Goal: Feedback & Contribution: Contribute content

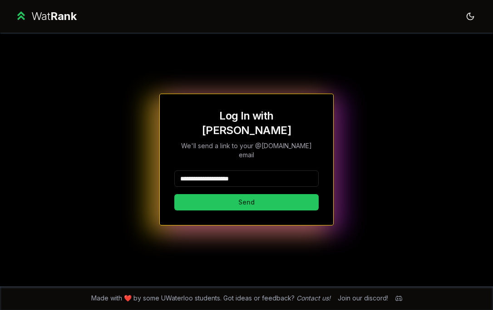
drag, startPoint x: 260, startPoint y: 171, endPoint x: 210, endPoint y: 169, distance: 50.4
click at [210, 170] on input "**********" at bounding box center [246, 178] width 144 height 16
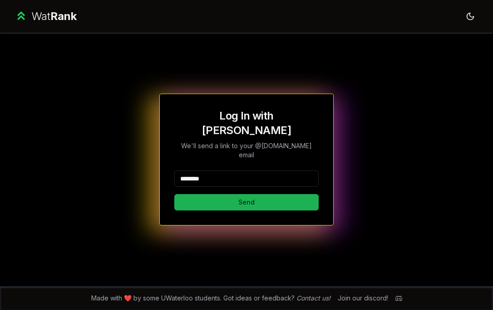
type input "********"
click at [213, 194] on button "Send" at bounding box center [246, 202] width 144 height 16
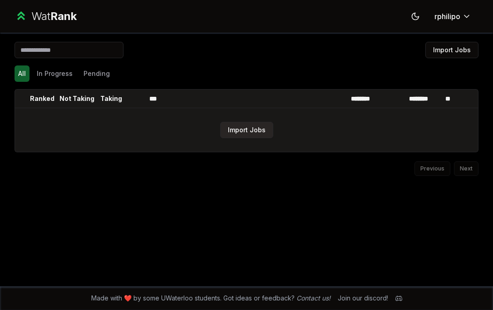
click at [248, 128] on button "Import Jobs" at bounding box center [246, 130] width 53 height 16
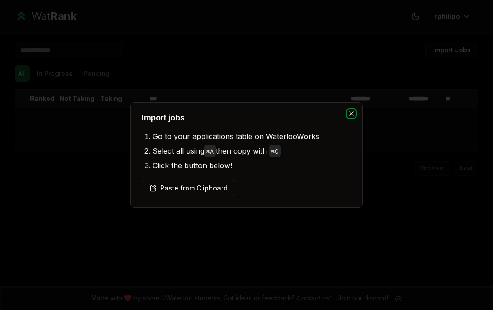
click at [353, 116] on icon "button" at bounding box center [351, 113] width 7 height 7
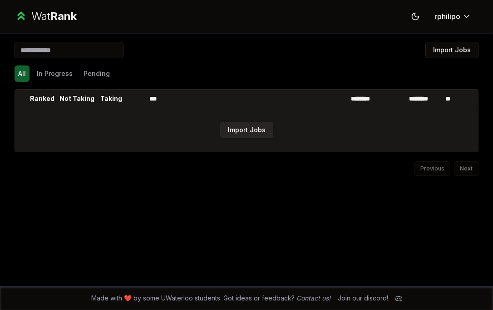
click at [254, 130] on button "Import Jobs" at bounding box center [246, 130] width 53 height 16
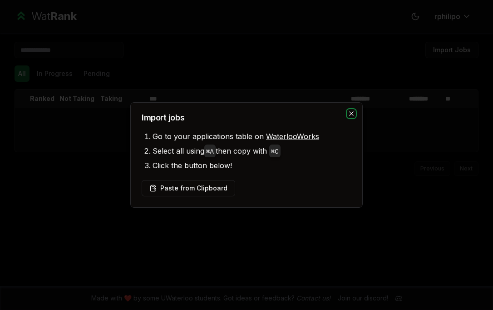
click at [353, 111] on icon "button" at bounding box center [351, 113] width 7 height 7
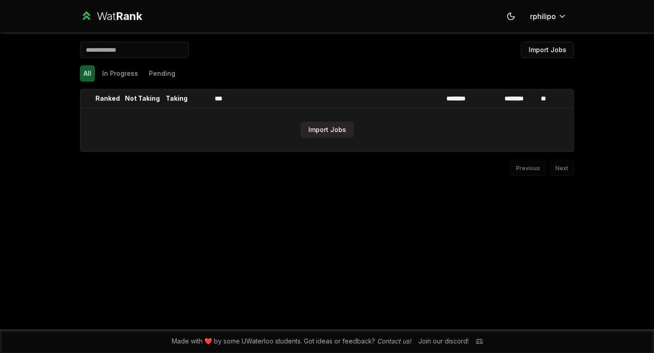
click at [327, 128] on button "Import Jobs" at bounding box center [327, 130] width 53 height 16
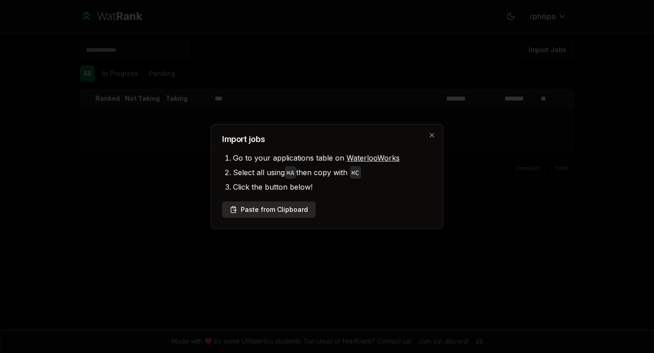
click at [293, 212] on button "Paste from Clipboard" at bounding box center [269, 210] width 94 height 16
click at [283, 209] on button "Paste from Clipboard" at bounding box center [269, 210] width 94 height 16
click at [282, 214] on button "Paste from Clipboard" at bounding box center [269, 210] width 94 height 16
click at [291, 254] on div at bounding box center [327, 176] width 654 height 353
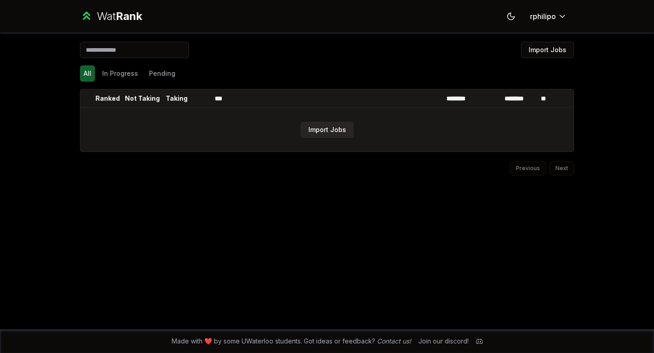
click at [326, 134] on button "Import Jobs" at bounding box center [327, 130] width 53 height 16
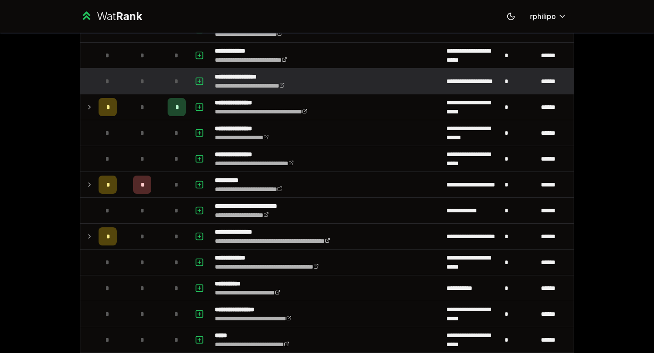
scroll to position [131, 0]
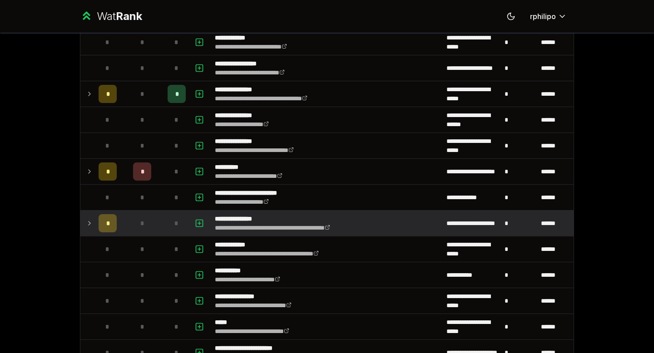
click at [95, 222] on td "*" at bounding box center [107, 223] width 25 height 25
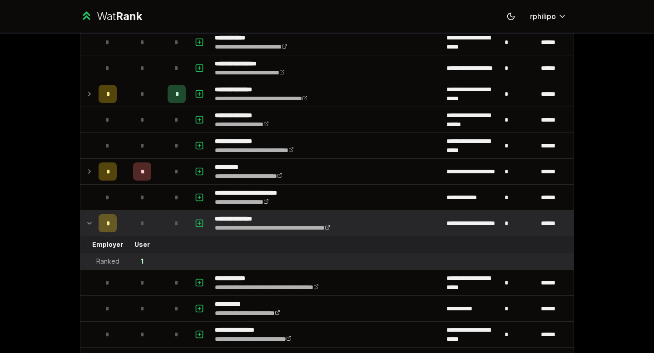
click at [95, 223] on td "*" at bounding box center [107, 223] width 25 height 25
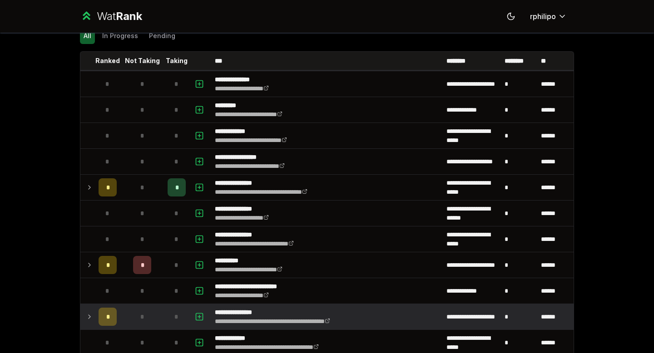
scroll to position [0, 0]
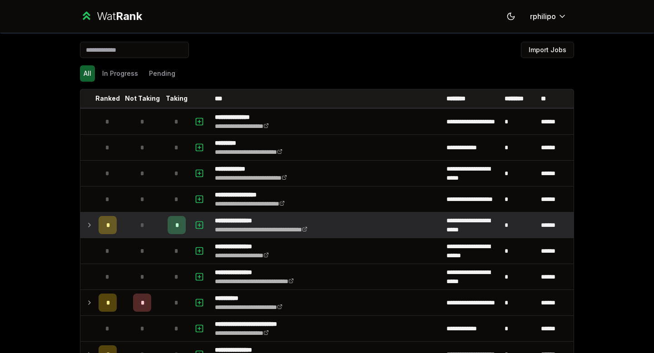
click at [105, 223] on div "*" at bounding box center [108, 225] width 18 height 18
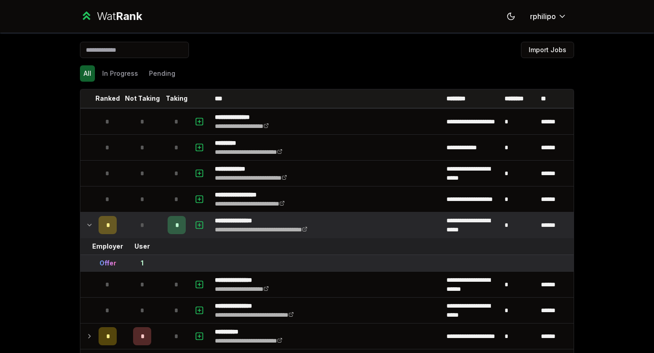
click at [105, 223] on div "*" at bounding box center [108, 225] width 18 height 18
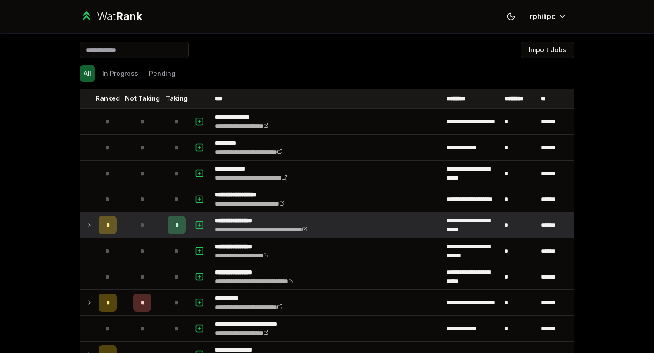
click at [105, 223] on div "*" at bounding box center [108, 225] width 18 height 18
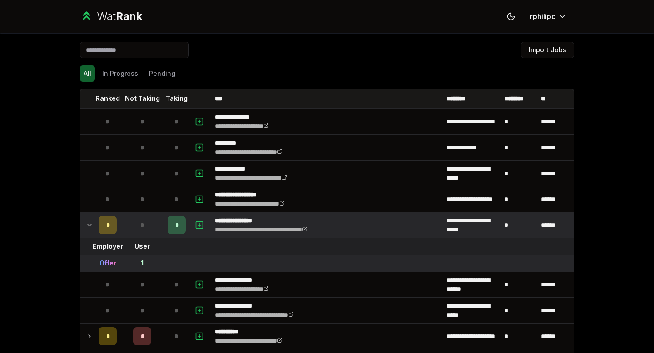
click at [99, 228] on div "*" at bounding box center [108, 225] width 18 height 18
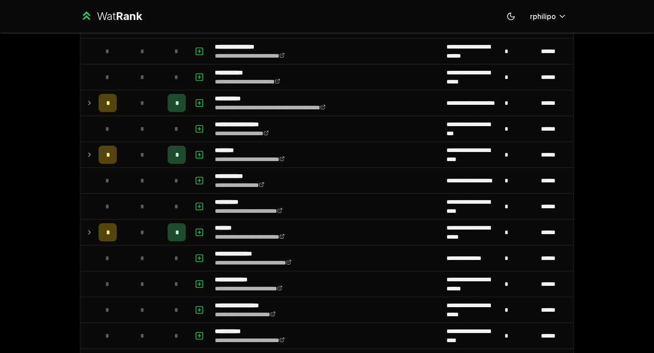
scroll to position [563, 0]
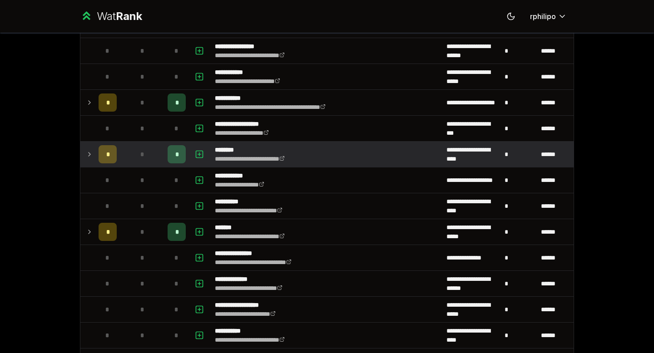
click at [99, 156] on div "*" at bounding box center [108, 154] width 18 height 18
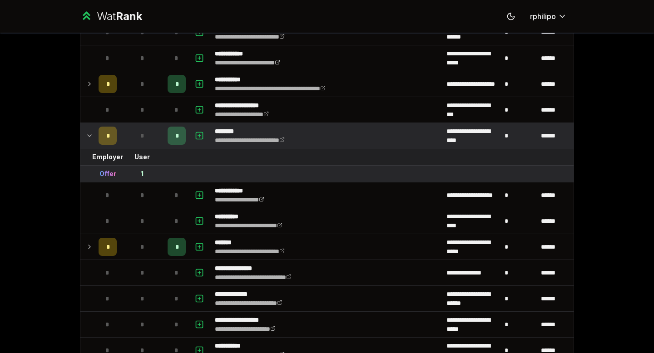
scroll to position [583, 0]
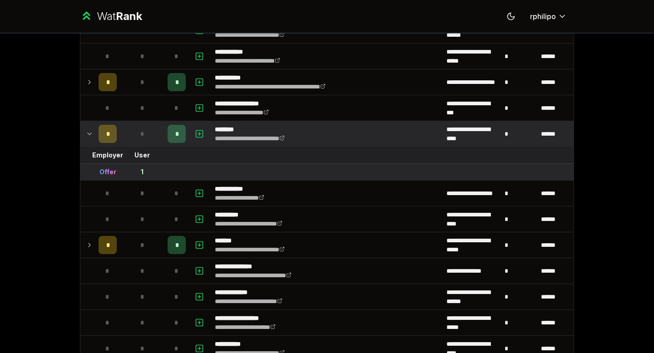
click at [84, 126] on td at bounding box center [87, 133] width 15 height 25
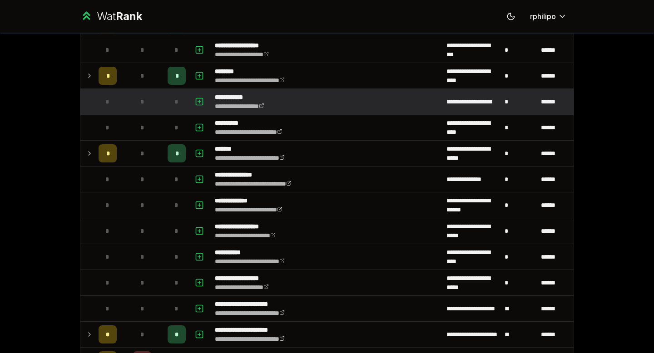
scroll to position [646, 0]
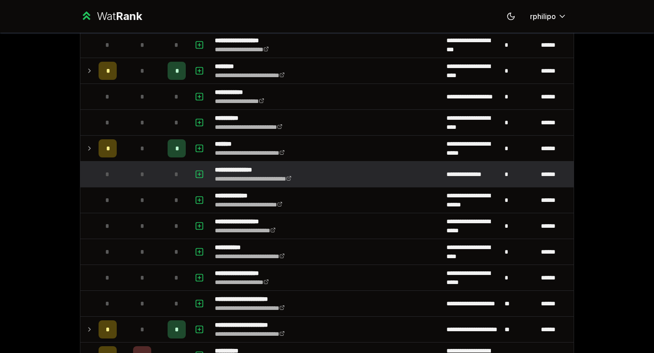
click at [105, 178] on span "*" at bounding box center [107, 174] width 4 height 9
click at [195, 173] on icon "button" at bounding box center [199, 174] width 9 height 11
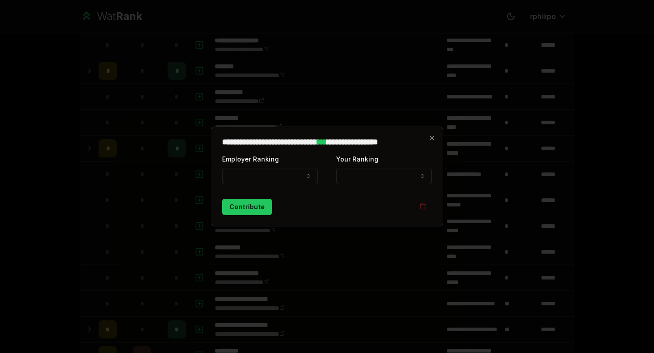
select select
click at [267, 169] on button "Employer Ranking" at bounding box center [270, 176] width 96 height 16
select select "*****"
click at [347, 178] on button "Your Ranking" at bounding box center [384, 176] width 96 height 16
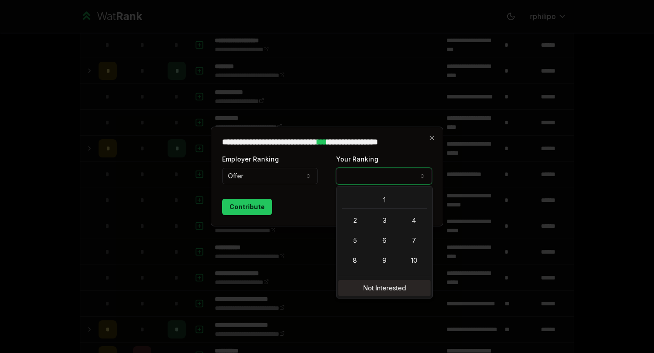
select select "**********"
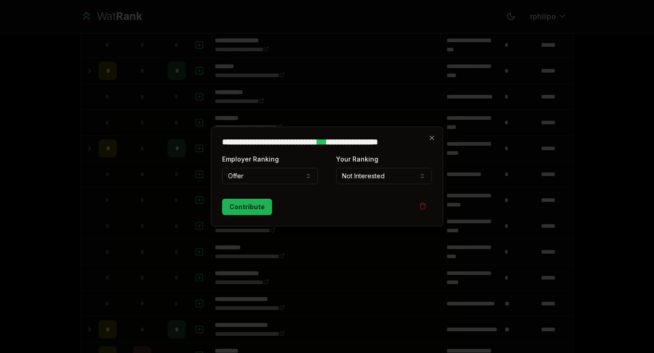
click at [243, 211] on button "Contribute" at bounding box center [247, 207] width 50 height 16
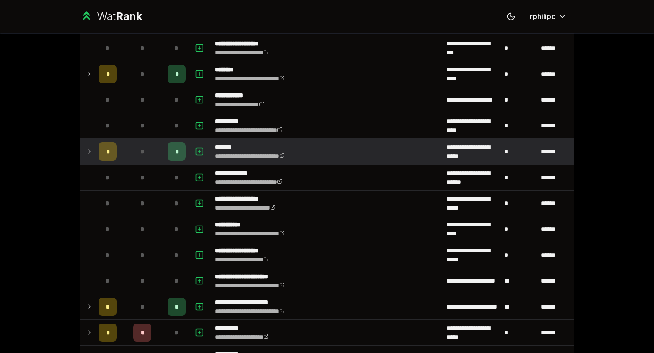
scroll to position [697, 0]
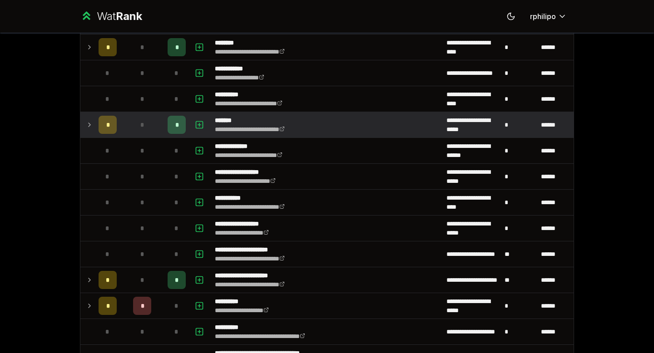
click at [99, 122] on div "*" at bounding box center [108, 125] width 18 height 18
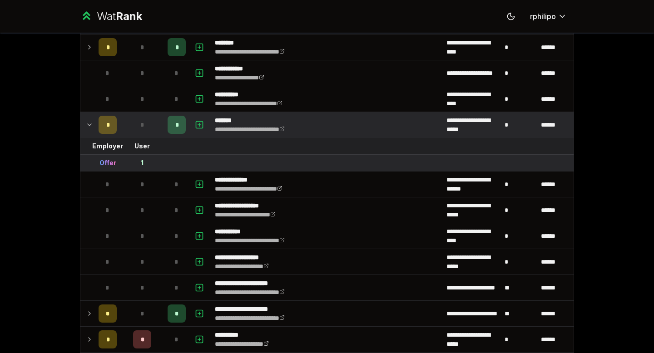
click at [175, 127] on span "*" at bounding box center [176, 124] width 3 height 9
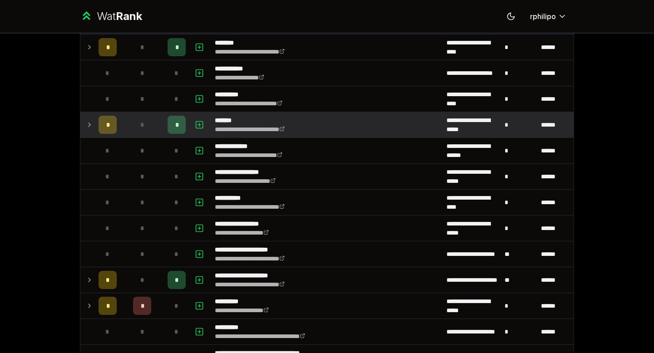
click at [175, 127] on span "*" at bounding box center [176, 124] width 3 height 9
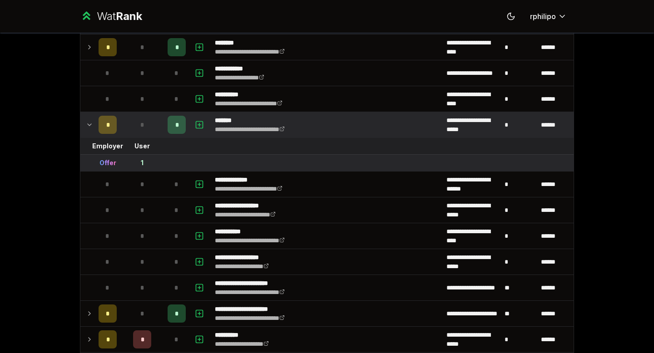
click at [175, 127] on span "*" at bounding box center [176, 124] width 3 height 9
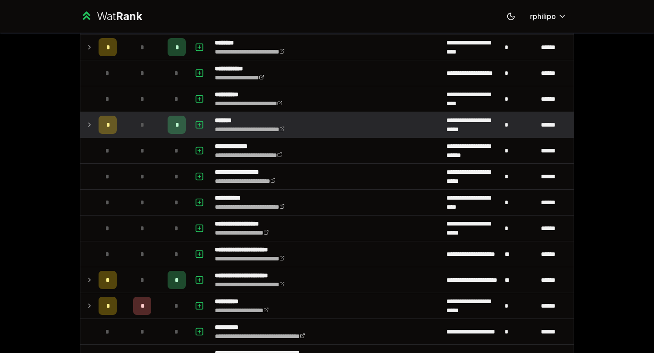
click at [175, 127] on span "*" at bounding box center [176, 124] width 3 height 9
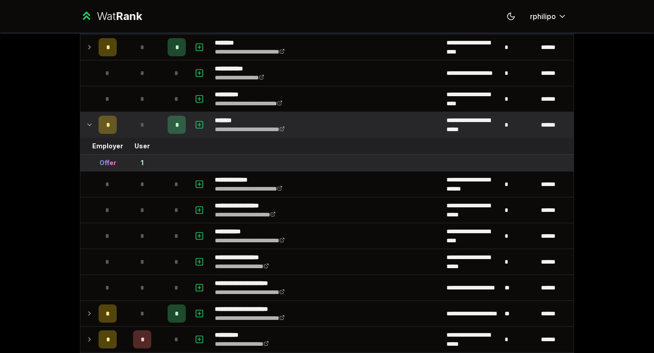
click at [175, 127] on span "*" at bounding box center [176, 124] width 3 height 9
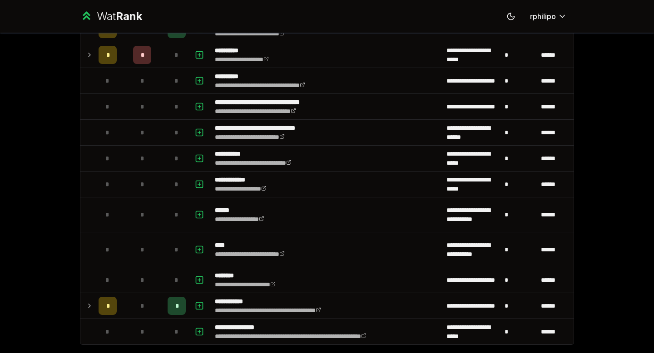
scroll to position [0, 0]
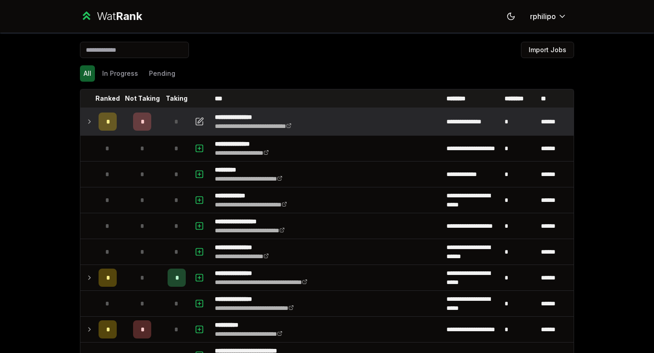
click at [87, 116] on td at bounding box center [87, 121] width 15 height 25
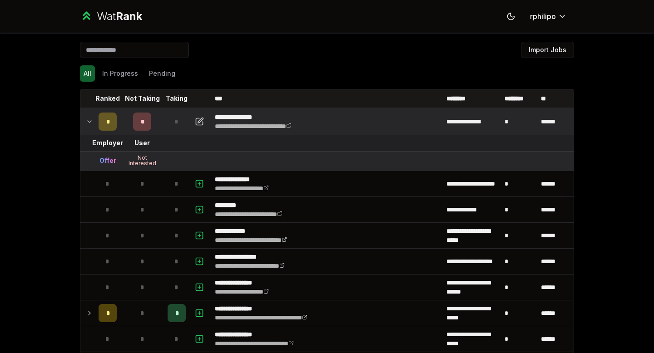
click at [87, 116] on icon at bounding box center [89, 121] width 7 height 11
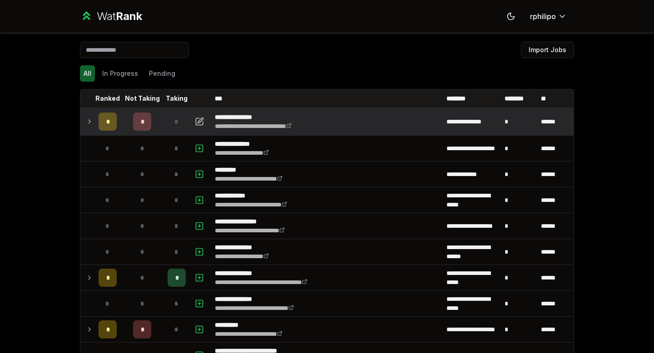
click at [251, 60] on div "Import Jobs" at bounding box center [327, 52] width 494 height 20
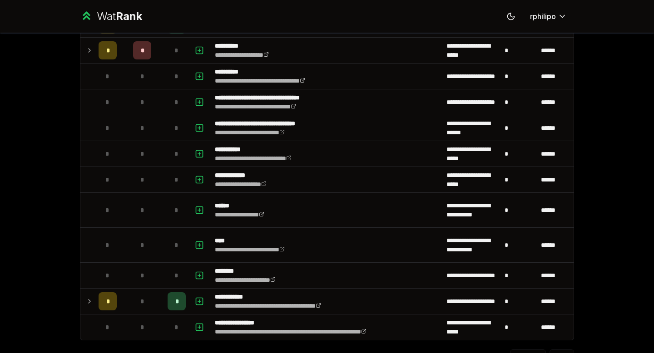
scroll to position [953, 0]
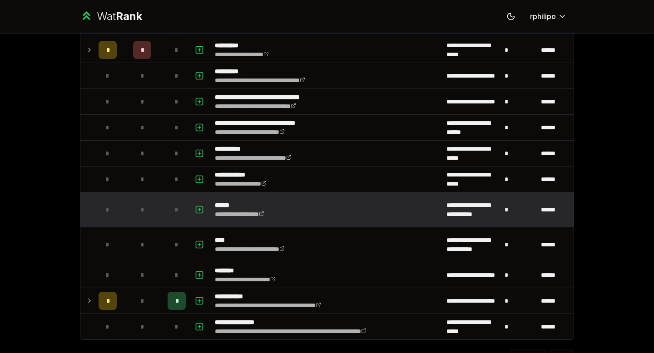
click at [195, 208] on icon "button" at bounding box center [199, 209] width 9 height 11
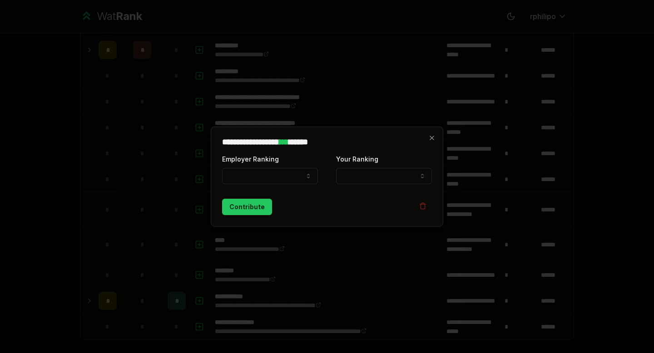
select select
click at [281, 174] on button "Employer Ranking" at bounding box center [270, 176] width 96 height 16
select select "*****"
click at [387, 177] on button "Your Ranking" at bounding box center [384, 176] width 96 height 16
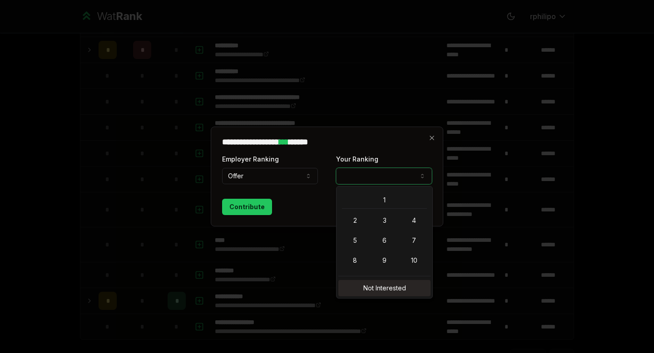
select select "**********"
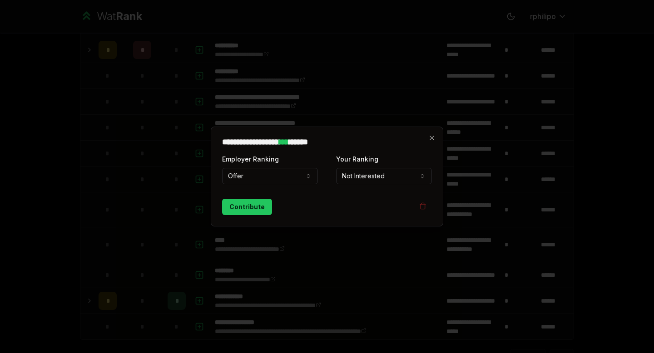
click at [252, 215] on div "**********" at bounding box center [327, 177] width 233 height 100
click at [252, 210] on button "Contribute" at bounding box center [247, 207] width 50 height 16
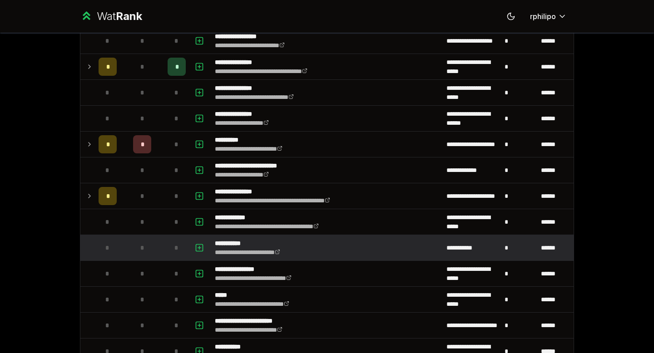
scroll to position [223, 0]
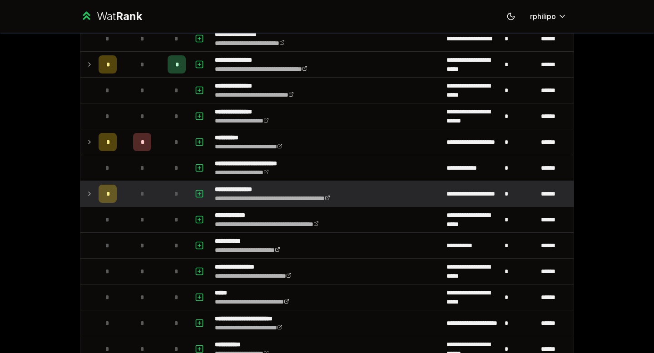
click at [80, 194] on td at bounding box center [87, 193] width 15 height 25
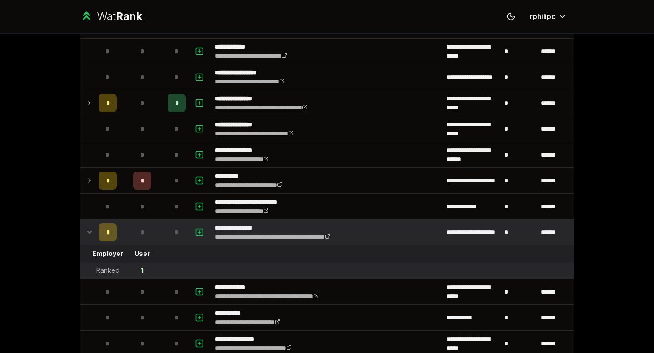
scroll to position [188, 0]
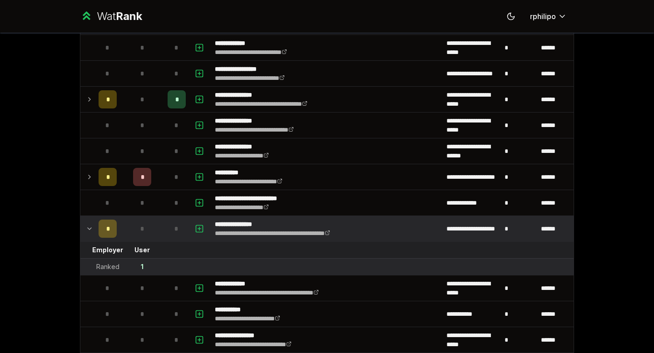
click at [87, 231] on icon at bounding box center [89, 228] width 7 height 11
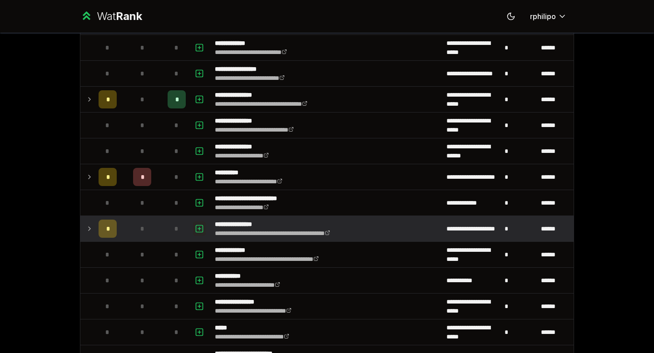
click at [199, 228] on icon "button" at bounding box center [199, 228] width 0 height 3
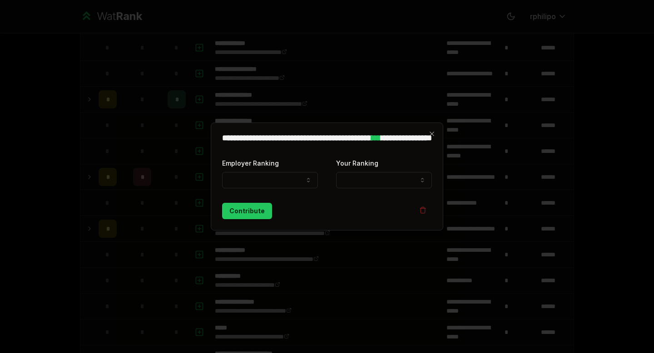
select select
click at [262, 170] on div "Employer Ranking ***** ******" at bounding box center [270, 173] width 96 height 31
click at [262, 176] on button "Employer Ranking" at bounding box center [270, 180] width 96 height 16
select select "******"
click at [380, 170] on div "**********" at bounding box center [384, 173] width 96 height 31
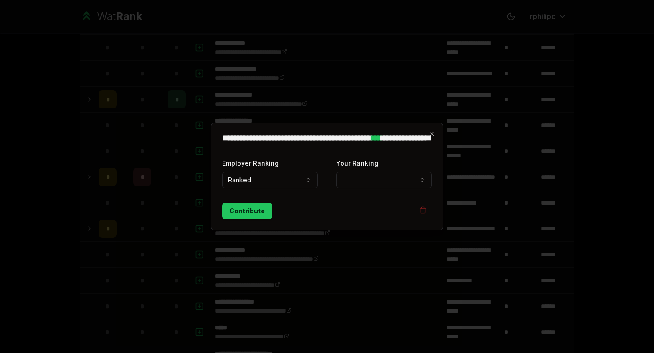
click at [379, 178] on button "Your Ranking" at bounding box center [384, 180] width 96 height 16
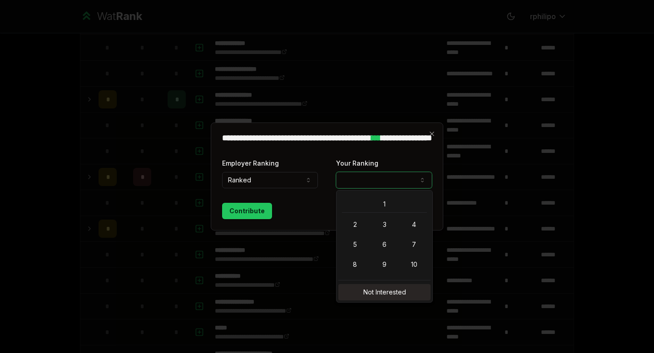
select select "**********"
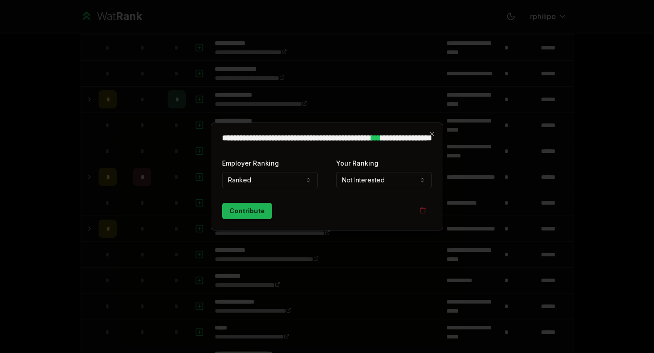
click at [253, 215] on button "Contribute" at bounding box center [247, 211] width 50 height 16
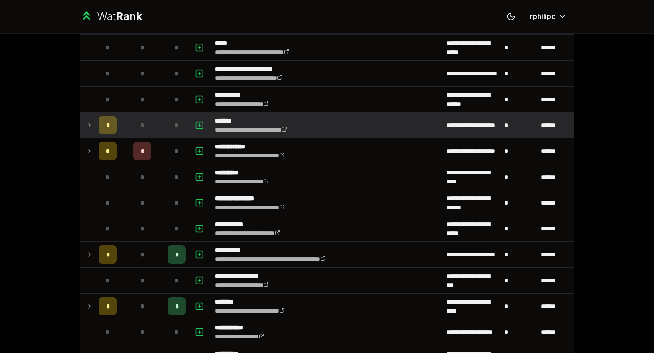
scroll to position [471, 0]
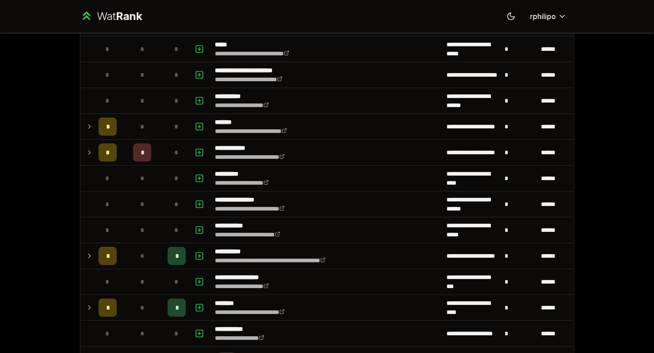
click at [439, 14] on div "Wat Rank Toggle theme rphilipo" at bounding box center [326, 16] width 523 height 33
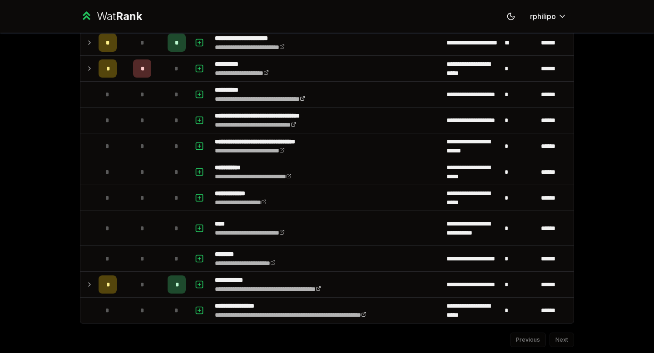
scroll to position [80, 0]
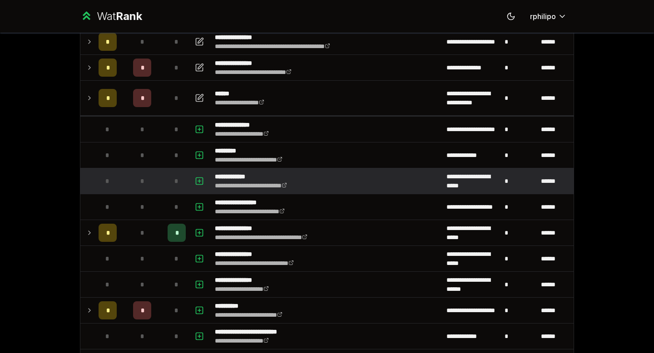
click at [493, 179] on td "*" at bounding box center [519, 180] width 36 height 25
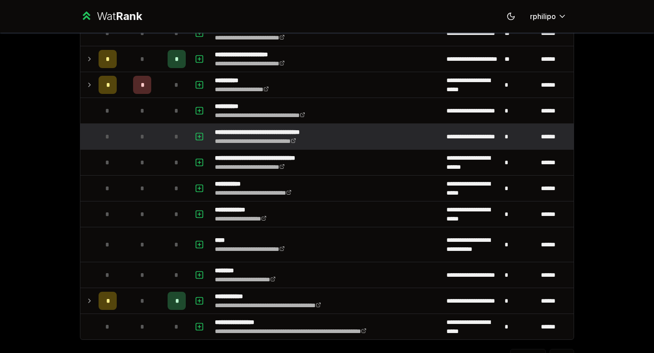
scroll to position [956, 0]
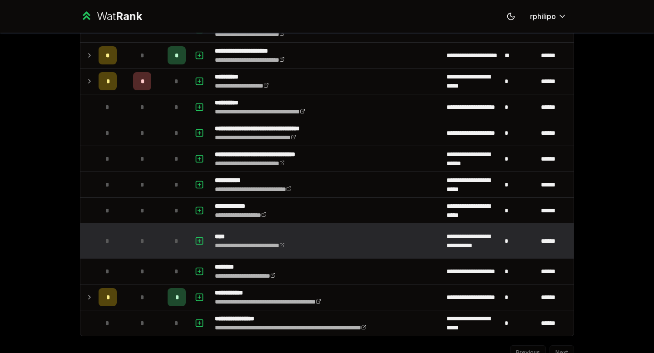
click at [370, 231] on td "**********" at bounding box center [327, 241] width 232 height 35
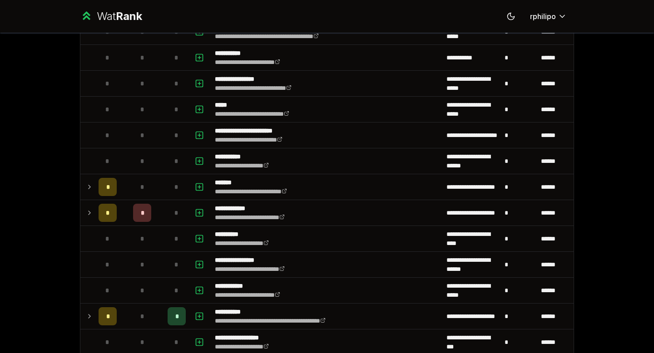
scroll to position [0, 0]
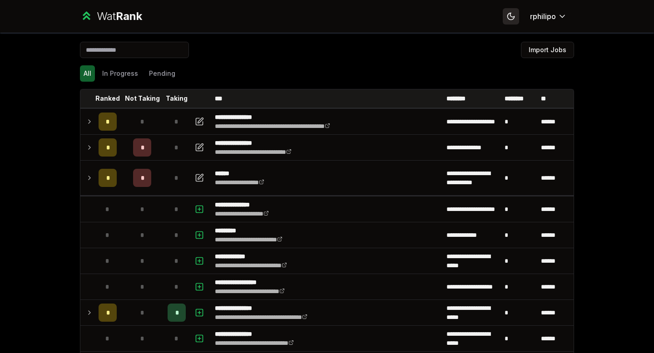
click at [493, 11] on button "Toggle theme" at bounding box center [511, 16] width 16 height 16
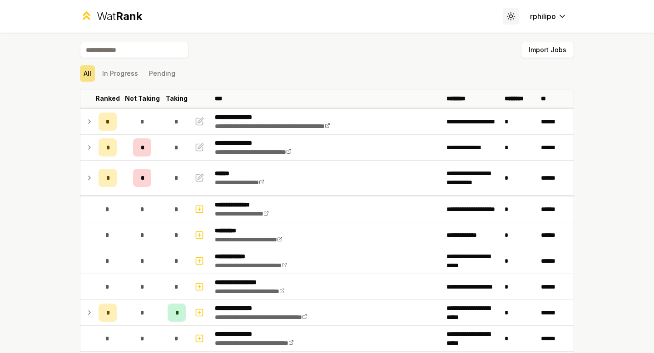
click at [493, 17] on icon at bounding box center [510, 16] width 9 height 9
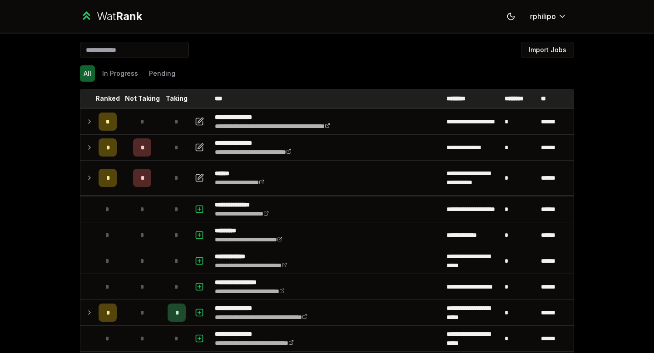
click at [475, 103] on th "********" at bounding box center [472, 98] width 58 height 18
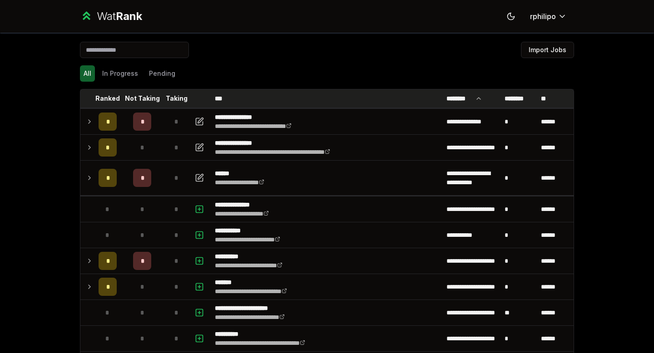
click at [470, 98] on th "********" at bounding box center [472, 98] width 58 height 18
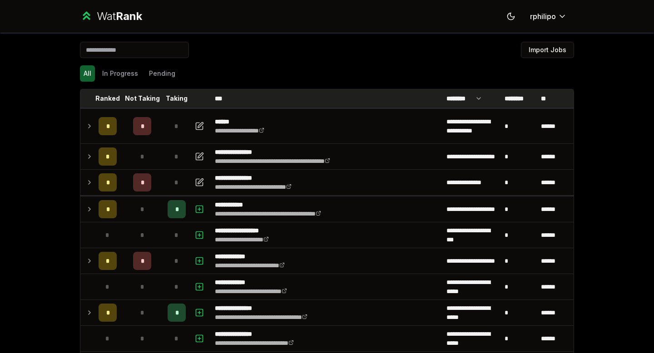
click at [475, 98] on icon at bounding box center [478, 98] width 7 height 11
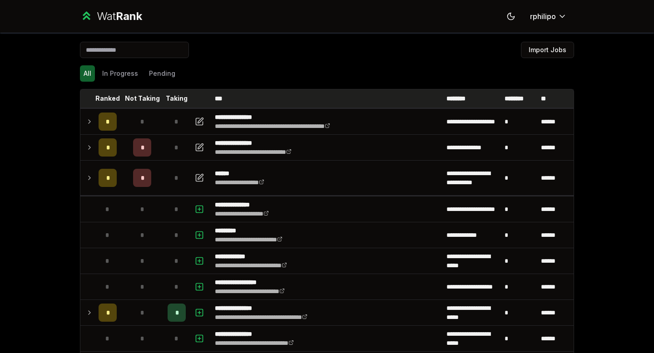
click at [475, 98] on th "********" at bounding box center [472, 98] width 58 height 18
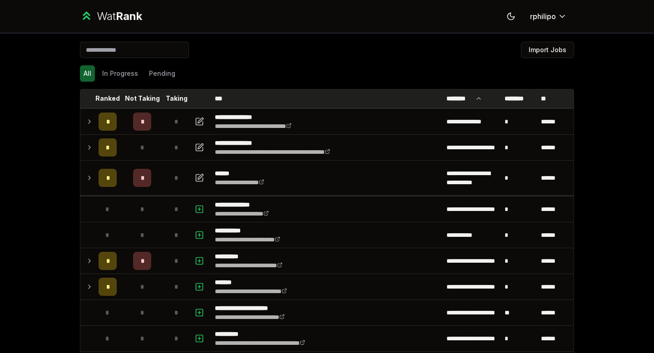
click at [456, 52] on div "Import Jobs" at bounding box center [327, 52] width 494 height 20
